Goal: Navigation & Orientation: Find specific page/section

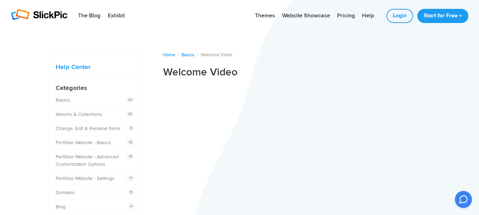
click at [222, 55] on span "Welcome Video" at bounding box center [217, 55] width 32 height 6
click at [170, 56] on link "Home" at bounding box center [169, 55] width 12 height 6
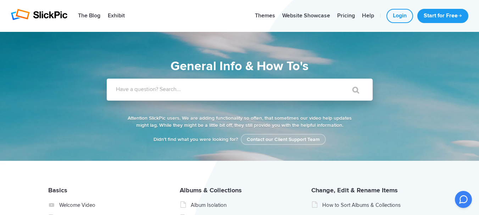
click at [398, 13] on link "Login" at bounding box center [400, 16] width 27 height 14
click at [395, 16] on link "Login" at bounding box center [400, 16] width 27 height 14
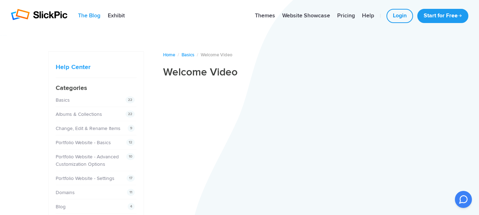
click at [97, 15] on link "The Blog" at bounding box center [89, 16] width 29 height 14
